Goal: Transaction & Acquisition: Purchase product/service

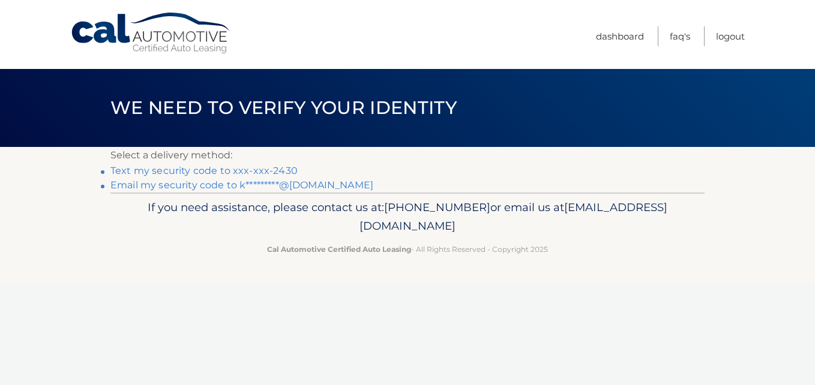
click at [215, 173] on link "Text my security code to xxx-xxx-2430" at bounding box center [203, 170] width 187 height 11
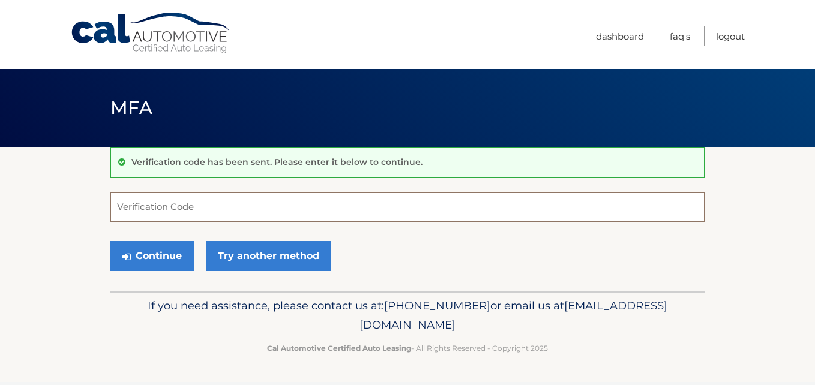
click at [194, 205] on input "Verification Code" at bounding box center [407, 207] width 594 height 30
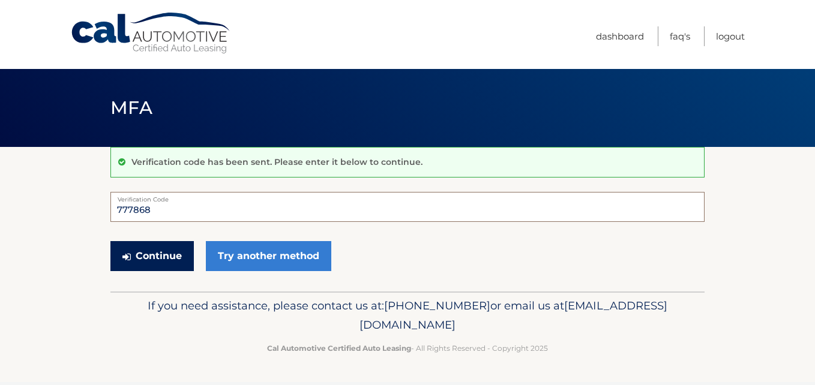
type input "777868"
click at [161, 254] on button "Continue" at bounding box center [151, 256] width 83 height 30
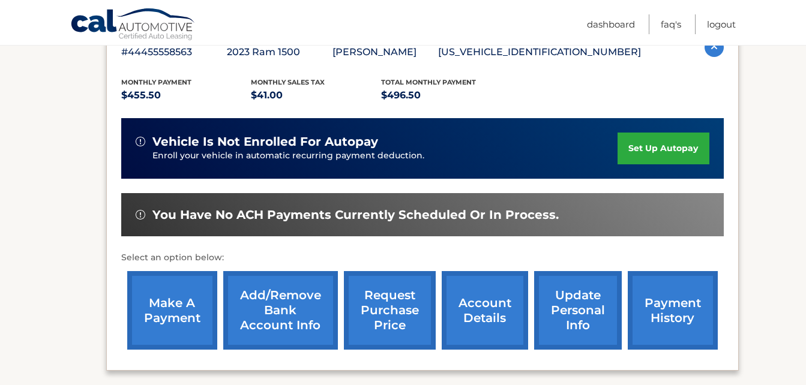
scroll to position [240, 0]
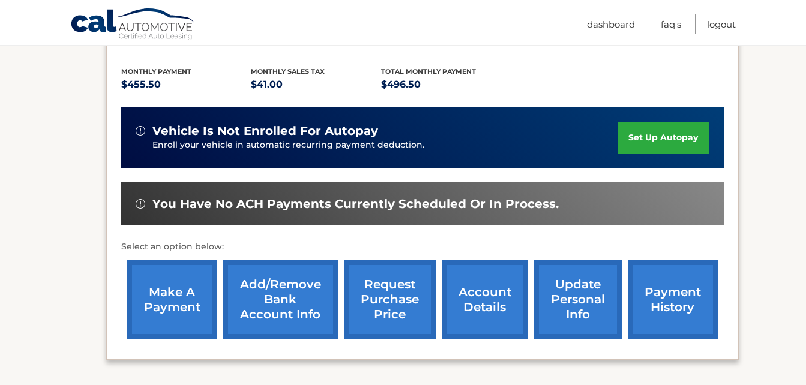
click at [184, 289] on link "make a payment" at bounding box center [172, 299] width 90 height 79
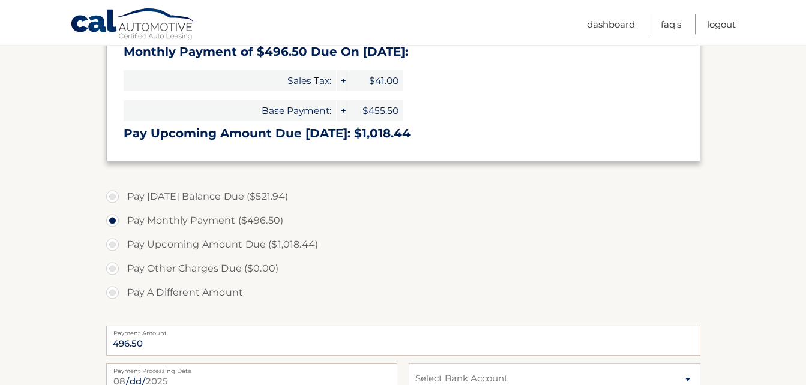
scroll to position [420, 0]
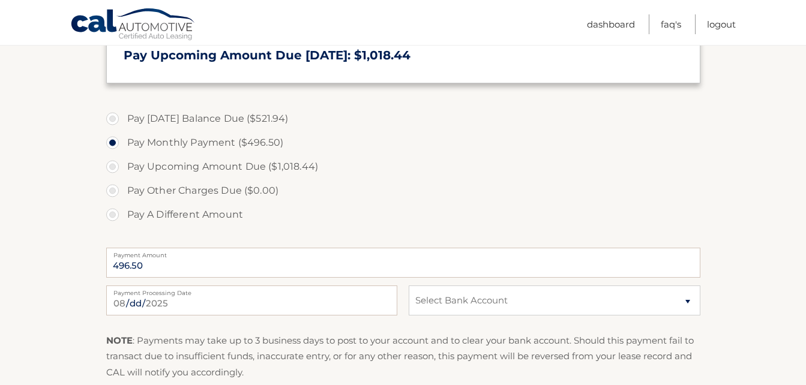
click at [372, 295] on label "Payment Processing Date" at bounding box center [251, 291] width 291 height 10
click at [372, 295] on input "[DATE]" at bounding box center [251, 301] width 291 height 30
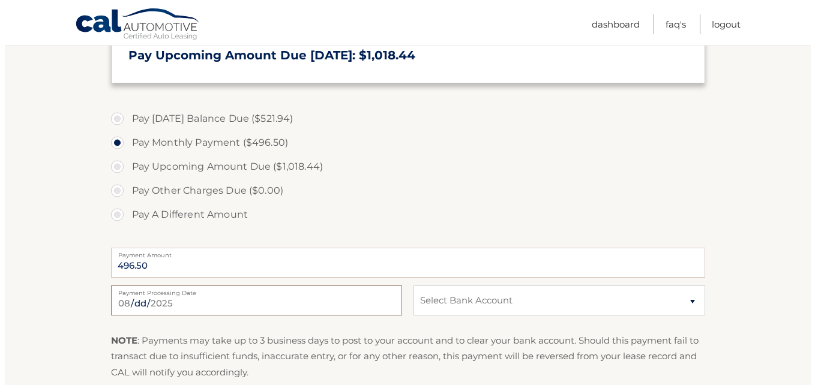
scroll to position [540, 0]
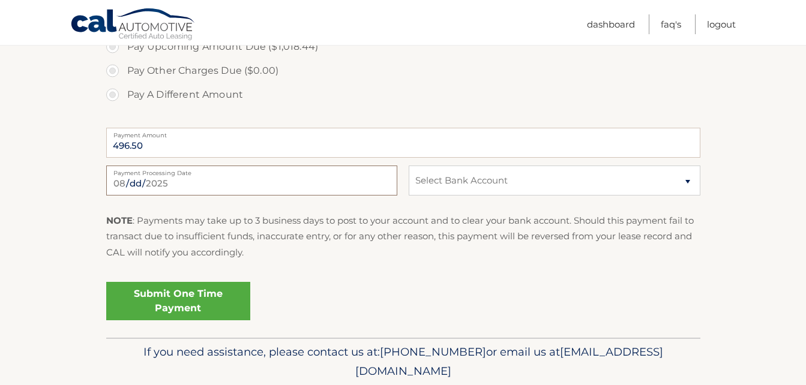
type input "2025-08-31"
type input "2025-08-28"
click at [430, 185] on select "Select Bank Account Checking PNCBANK, NATIONAL ASSOCIATION *****3488 Checking T…" at bounding box center [554, 181] width 291 height 30
click at [683, 179] on select "Select Bank Account Checking PNCBANK, NATIONAL ASSOCIATION *****3488 Checking T…" at bounding box center [554, 181] width 291 height 30
click at [688, 179] on select "Select Bank Account Checking PNCBANK, NATIONAL ASSOCIATION *****3488 Checking T…" at bounding box center [554, 181] width 291 height 30
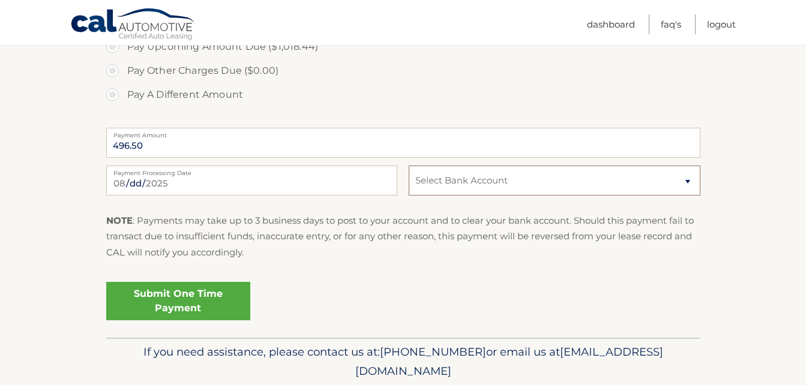
select select "MzQ3MTU0YjgtNDA4Yi00YThhLWFmZTMtNTNiNTY1ZWI5MTFh"
click at [409, 166] on select "Select Bank Account Checking PNCBANK, NATIONAL ASSOCIATION *****3488 Checking T…" at bounding box center [554, 181] width 291 height 30
click at [189, 188] on input "2025-08-28" at bounding box center [251, 181] width 291 height 30
click at [189, 293] on link "Submit One Time Payment" at bounding box center [178, 301] width 144 height 38
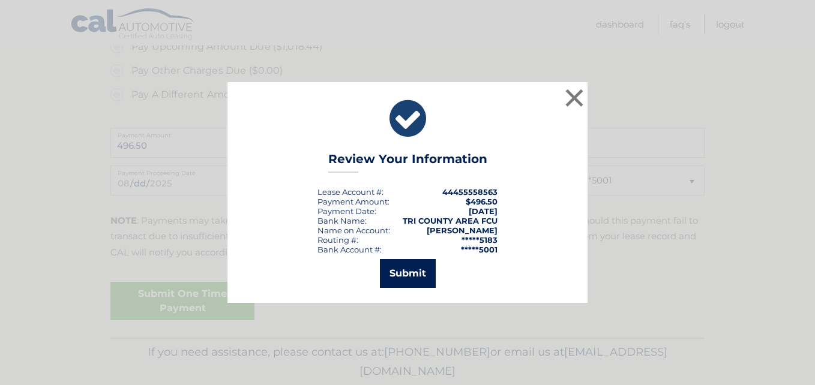
click at [403, 273] on button "Submit" at bounding box center [408, 273] width 56 height 29
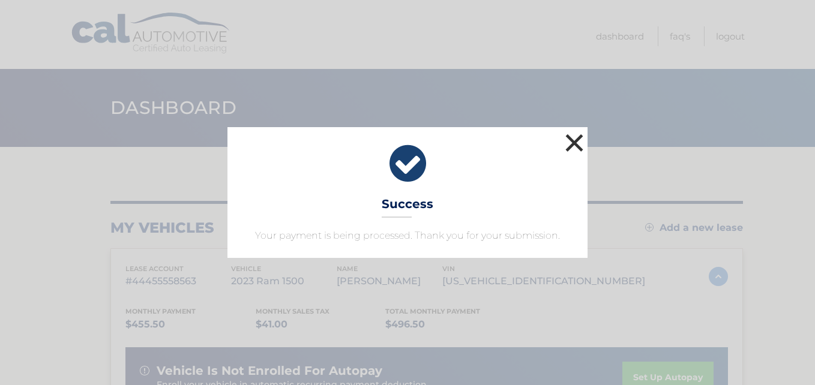
click at [573, 138] on button "×" at bounding box center [574, 143] width 24 height 24
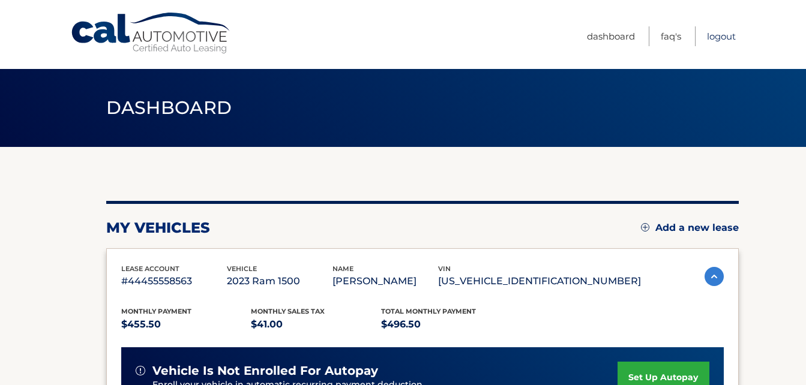
click at [712, 39] on link "Logout" at bounding box center [721, 36] width 29 height 20
